Goal: Communication & Community: Answer question/provide support

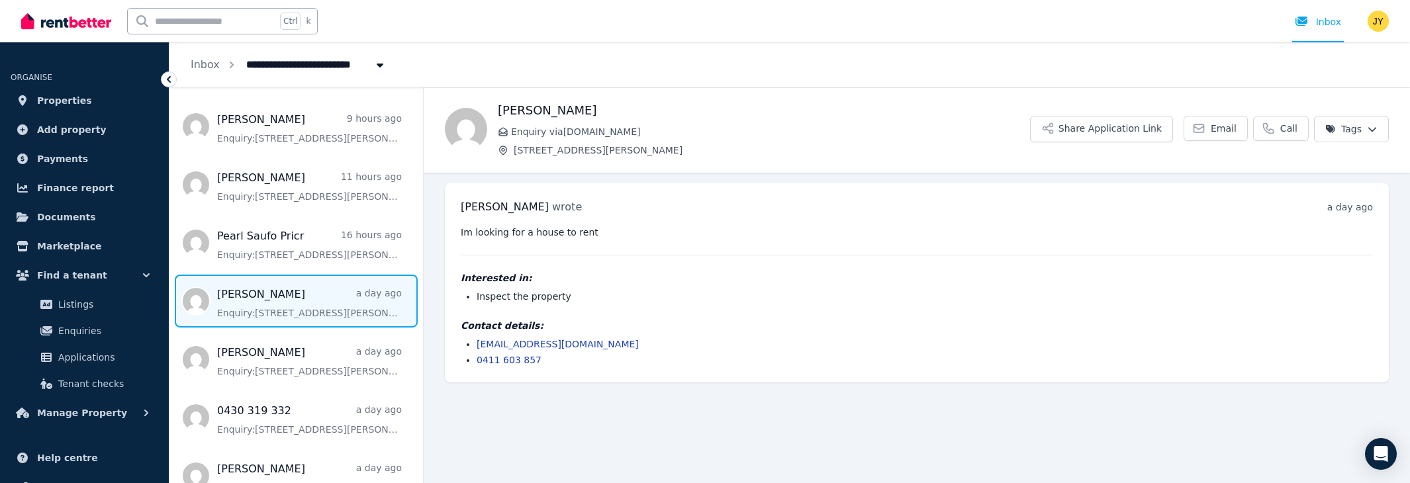
scroll to position [375, 0]
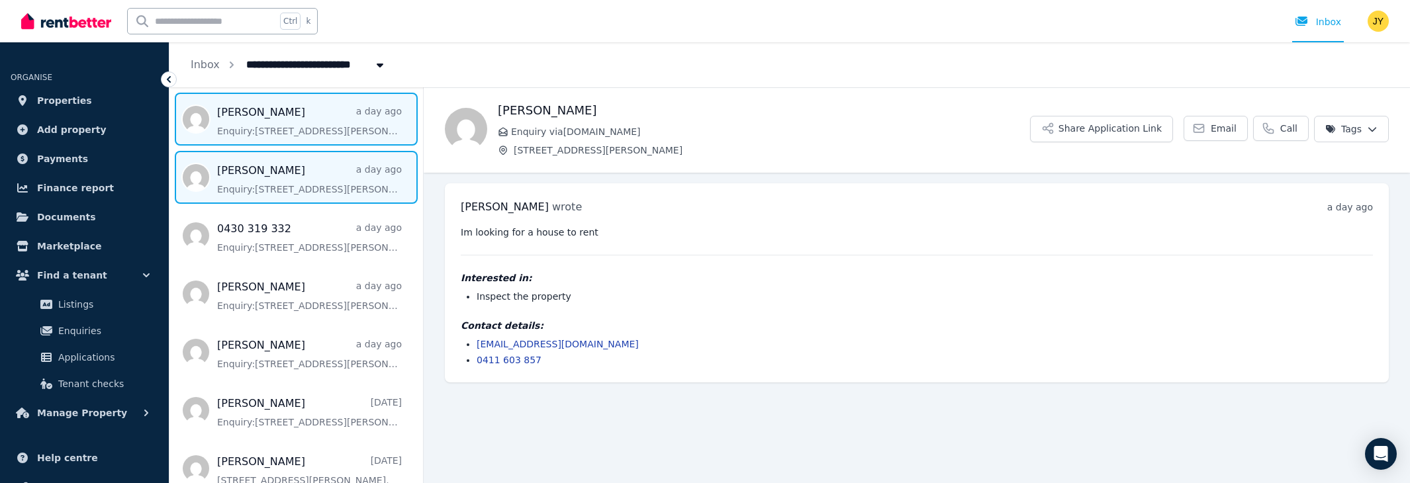
click at [287, 151] on span "Message list" at bounding box center [295, 177] width 253 height 53
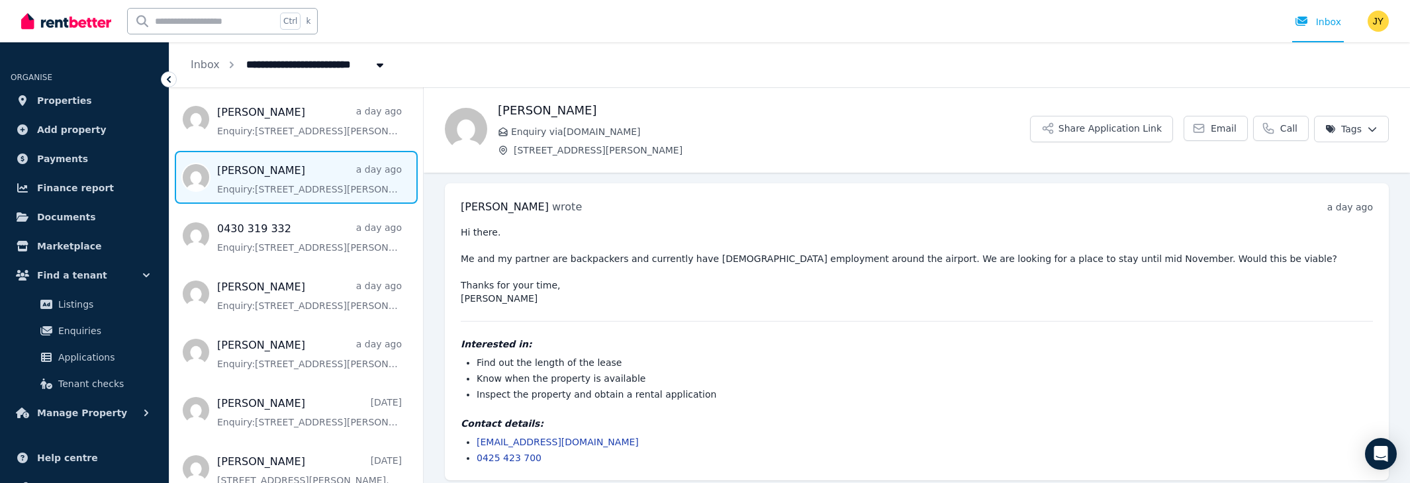
scroll to position [7, 0]
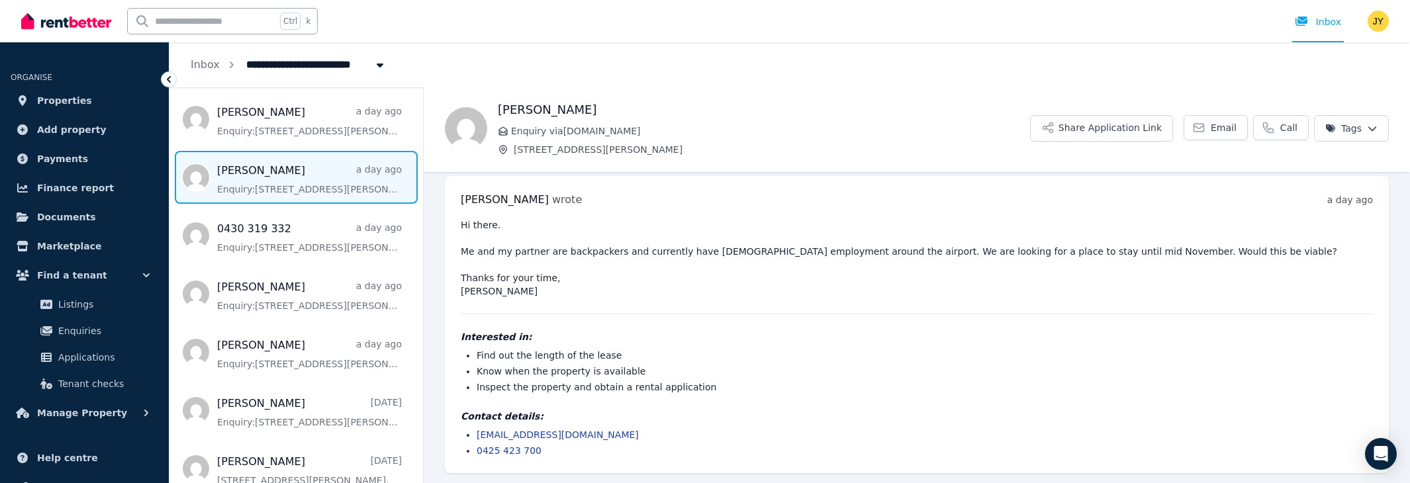
click at [520, 296] on pre "Hi there. Me and my partner are backpackers and currently have full time employ…" at bounding box center [917, 257] width 912 height 79
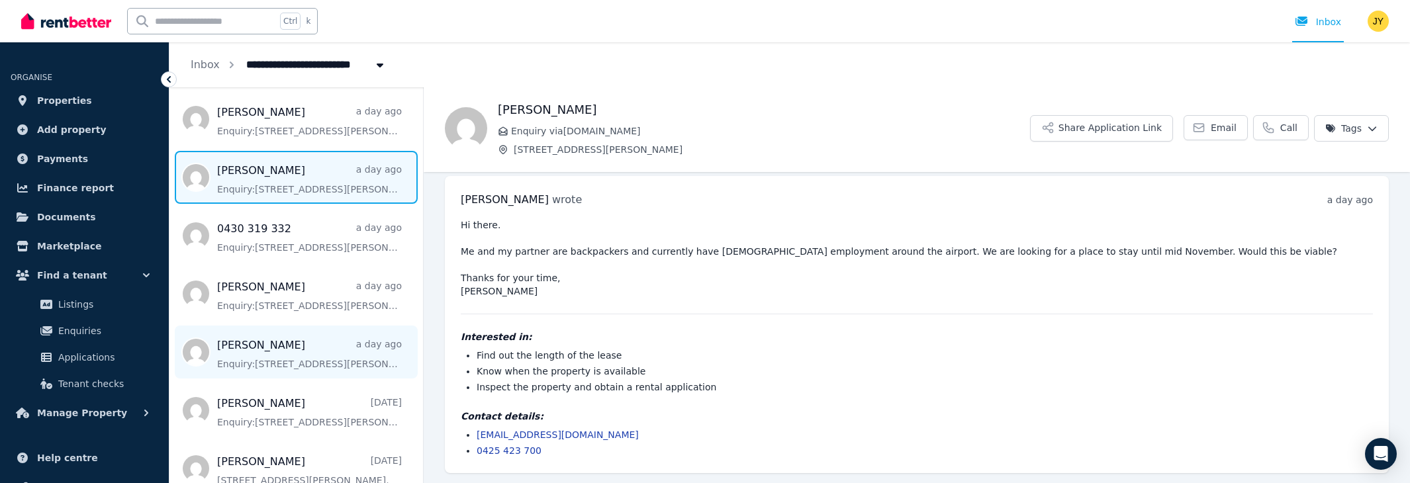
scroll to position [0, 0]
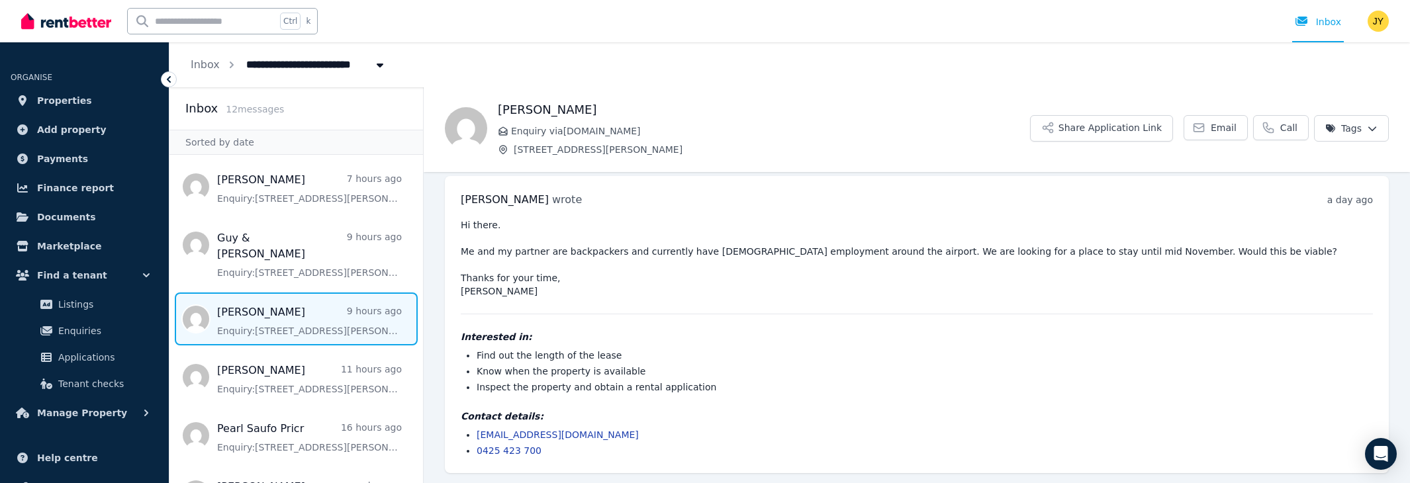
click at [285, 310] on span "Message list" at bounding box center [295, 319] width 253 height 53
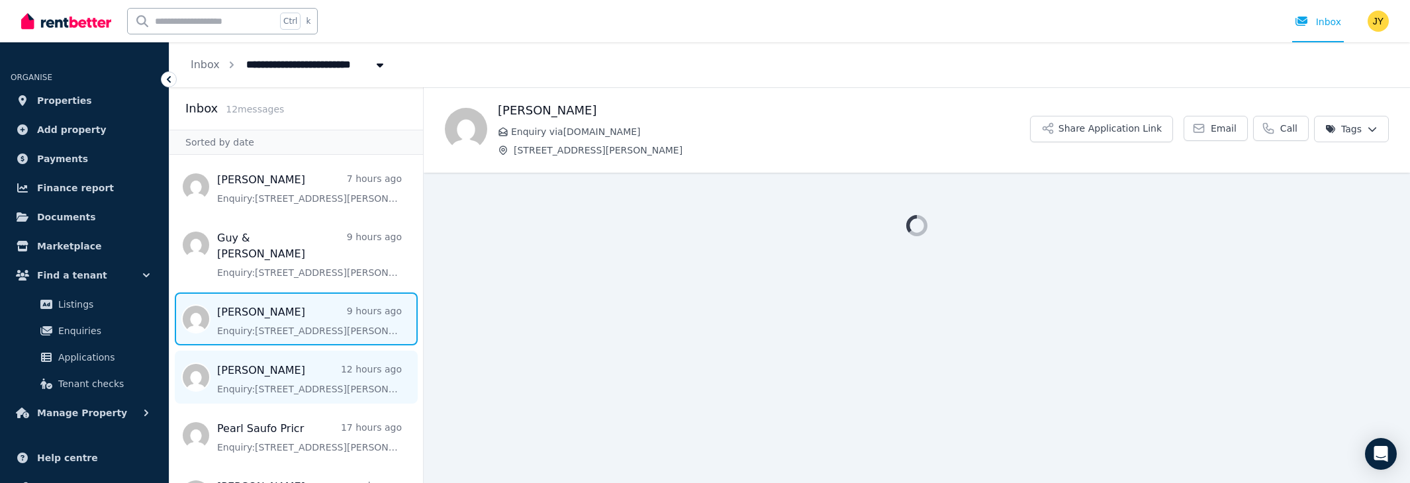
scroll to position [193, 0]
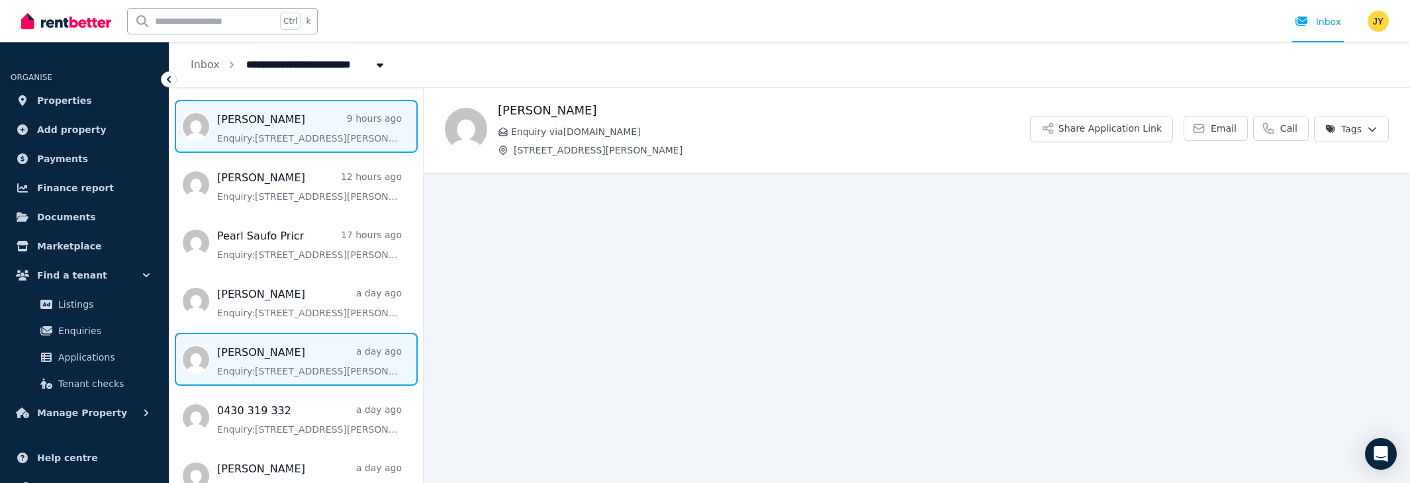
click at [283, 334] on span "Message list" at bounding box center [295, 359] width 253 height 53
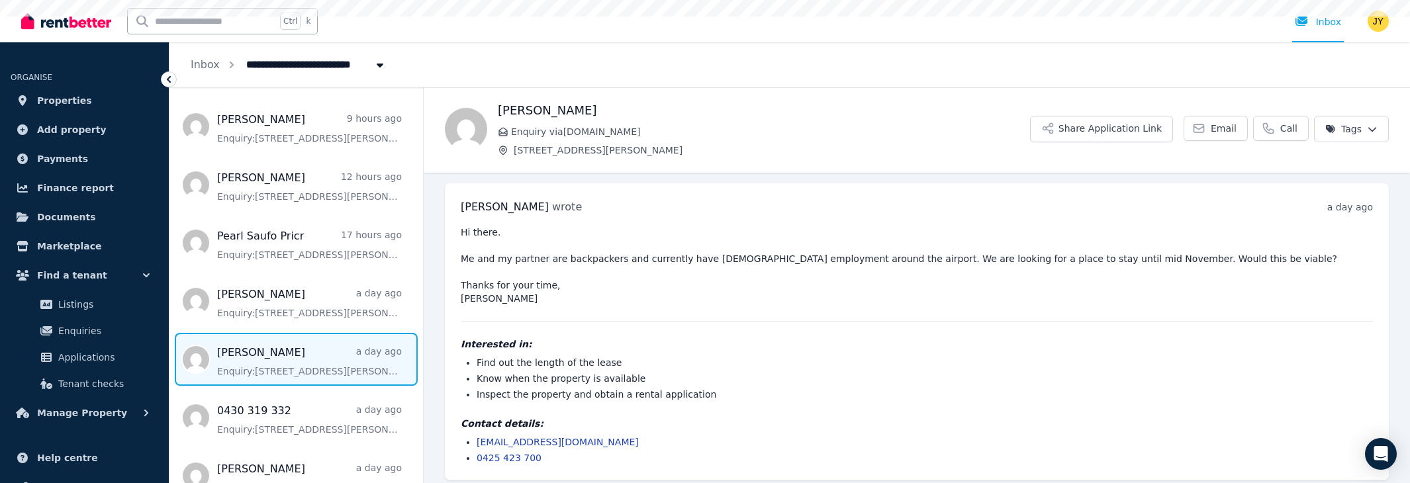
scroll to position [7, 0]
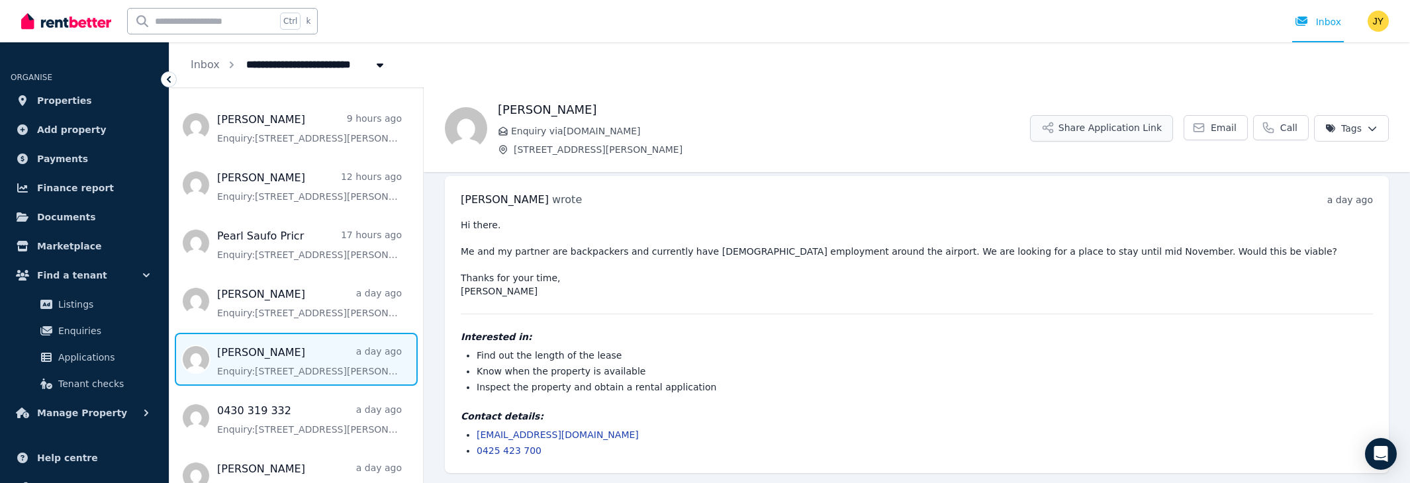
click at [1119, 131] on button "Share Application Link" at bounding box center [1101, 128] width 143 height 26
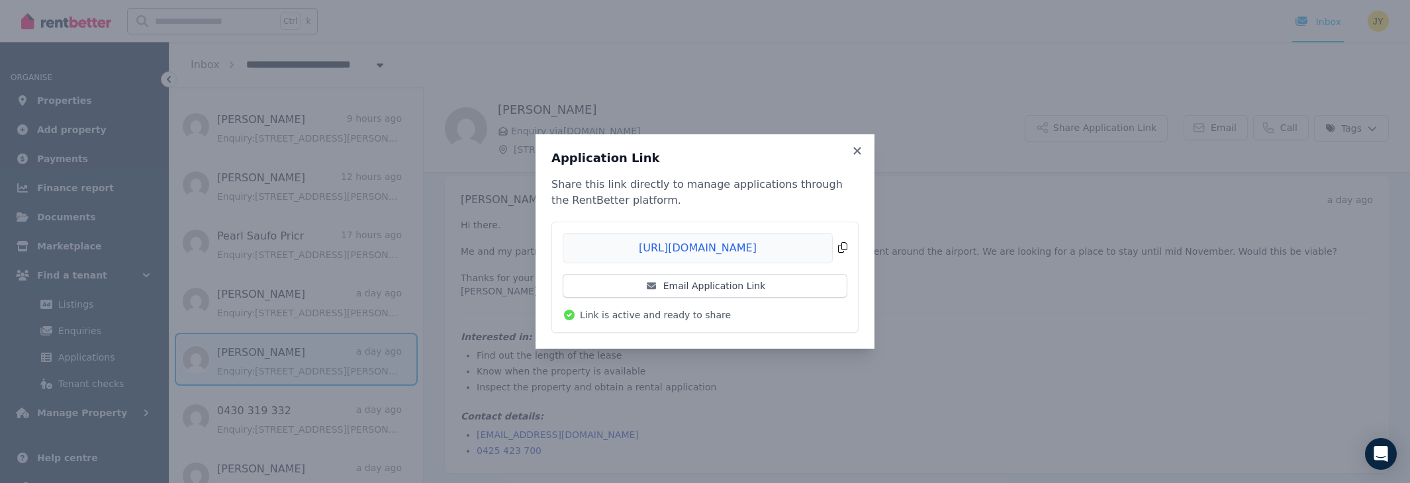
click at [843, 247] on span "Copied!" at bounding box center [705, 248] width 285 height 30
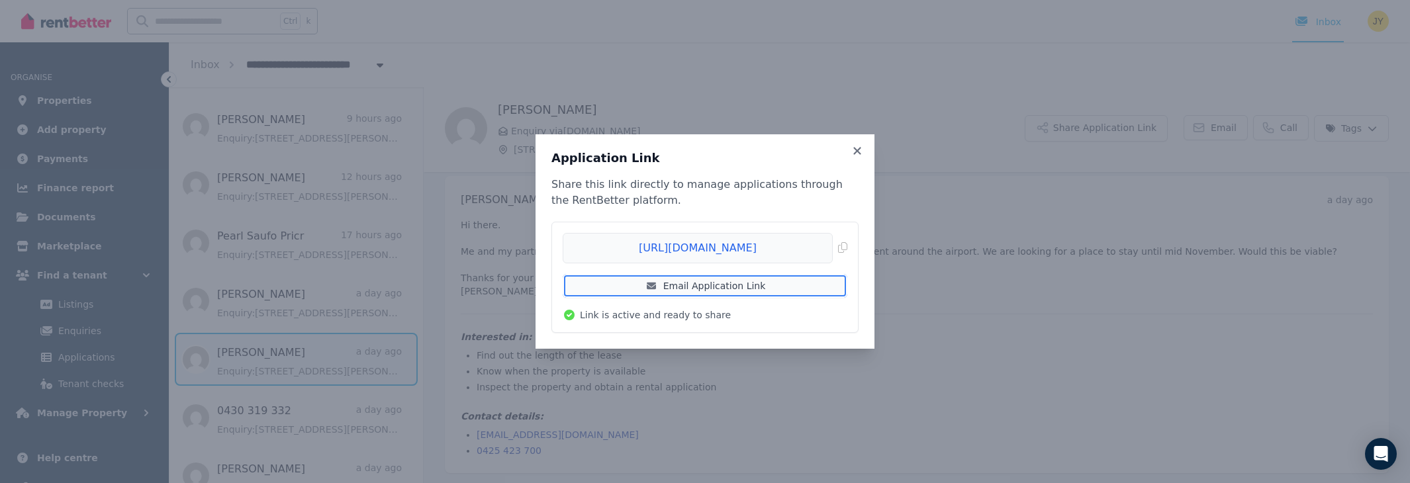
click at [685, 286] on link "Email Application Link" at bounding box center [705, 286] width 285 height 24
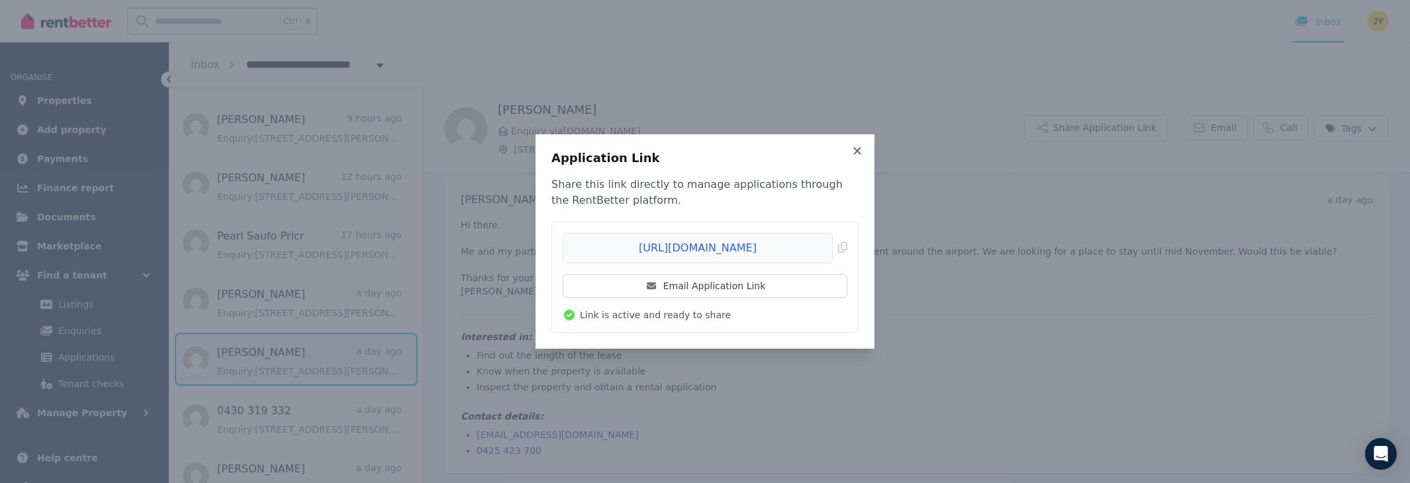
click at [766, 169] on div "Application Link Share this link directly to manage applications through the Re…" at bounding box center [704, 241] width 307 height 183
click at [855, 150] on icon at bounding box center [856, 151] width 13 height 12
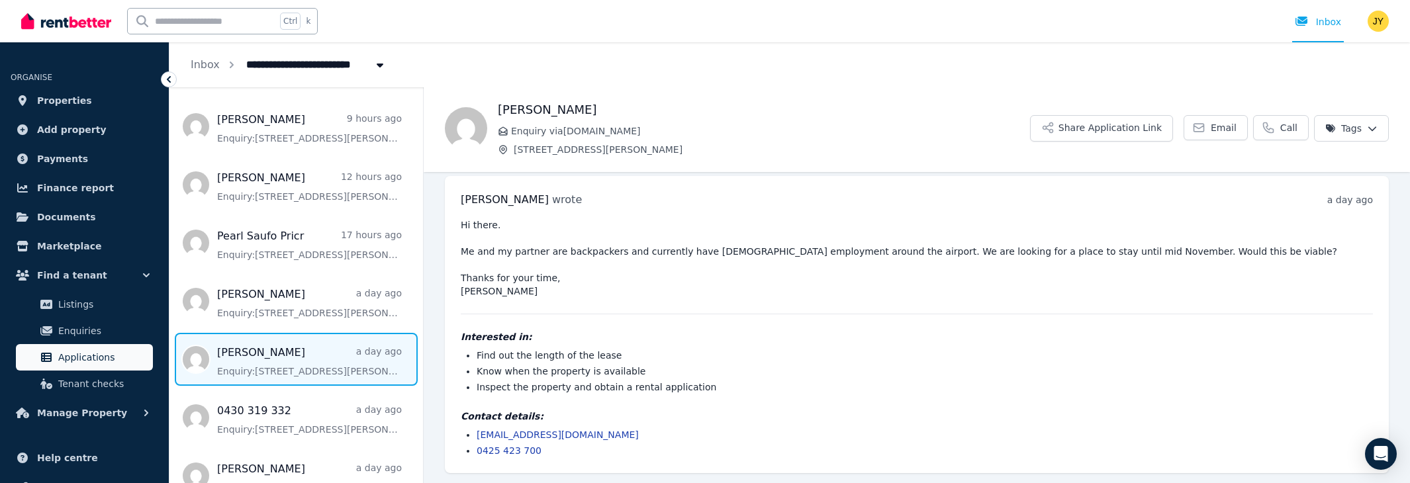
click at [122, 354] on span "Applications" at bounding box center [102, 357] width 89 height 16
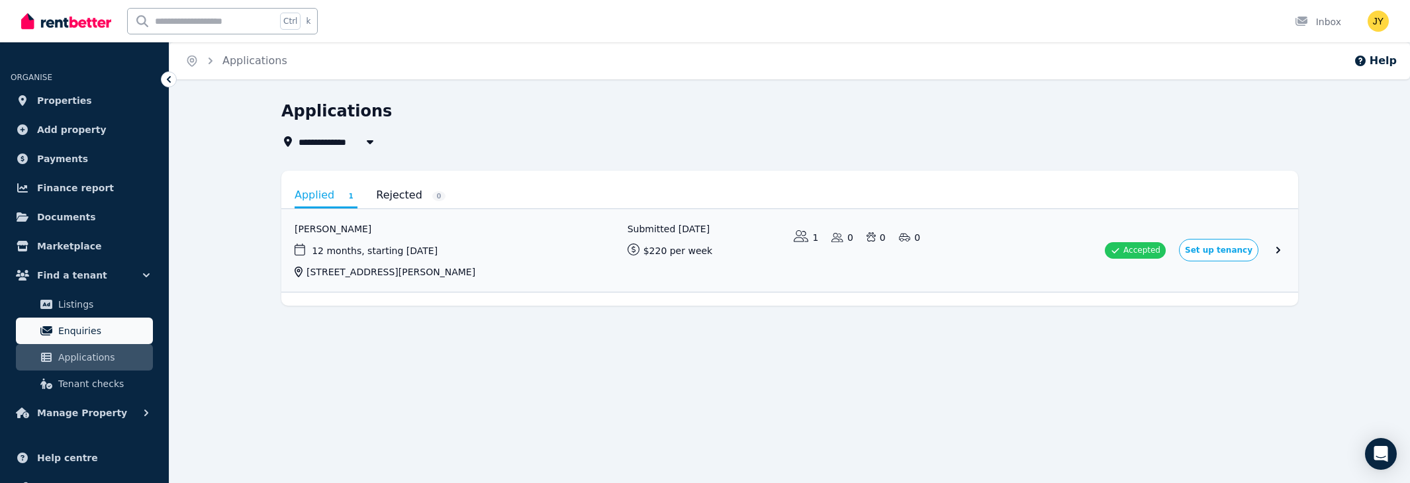
click at [122, 332] on span "Enquiries" at bounding box center [102, 331] width 89 height 16
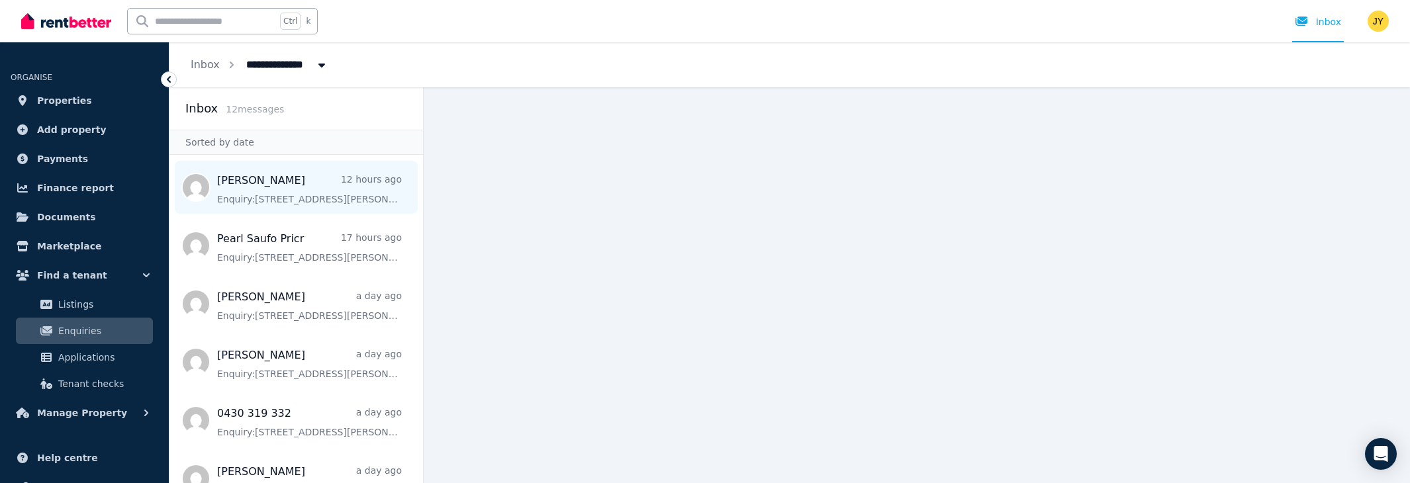
scroll to position [193, 0]
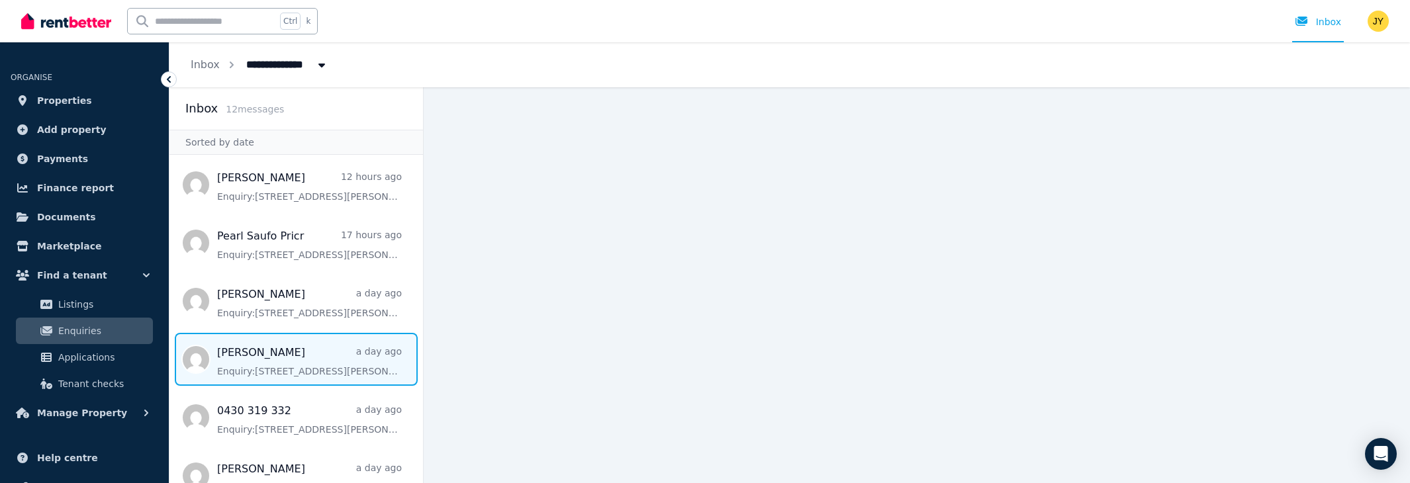
click at [250, 352] on span "Message list" at bounding box center [295, 359] width 253 height 53
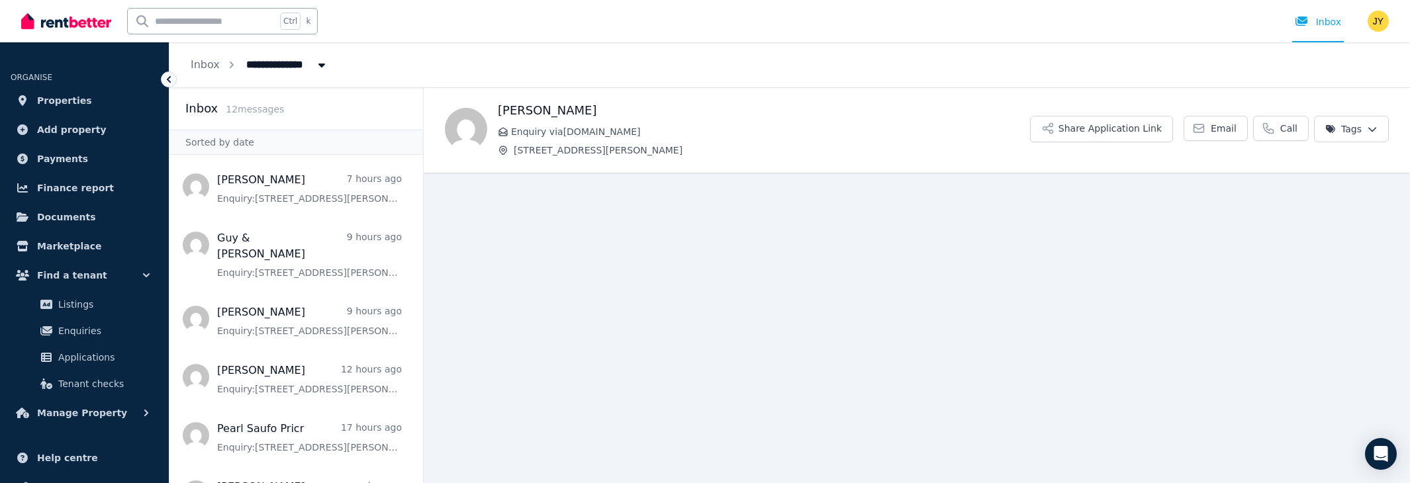
scroll to position [7, 0]
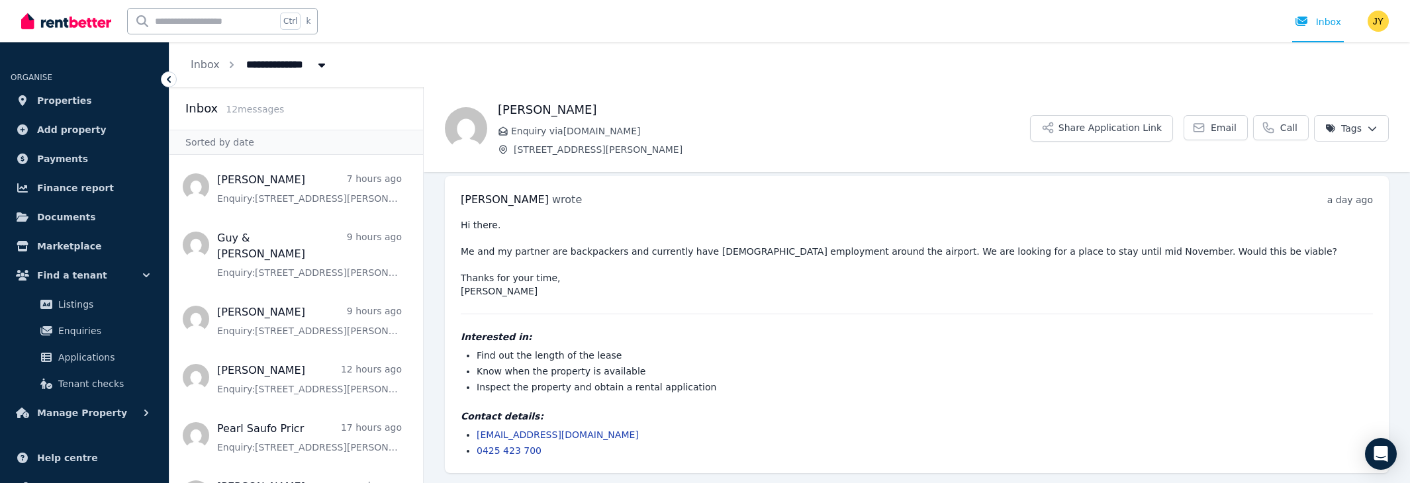
click at [1181, 389] on li "Inspect the property and obtain a rental application" at bounding box center [925, 387] width 896 height 13
